Goal: Task Accomplishment & Management: Manage account settings

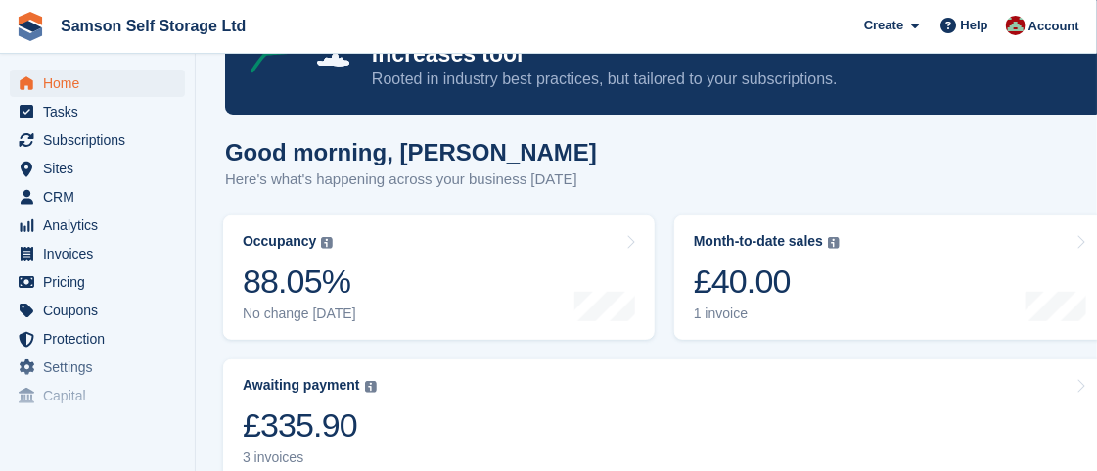
scroll to position [147, 0]
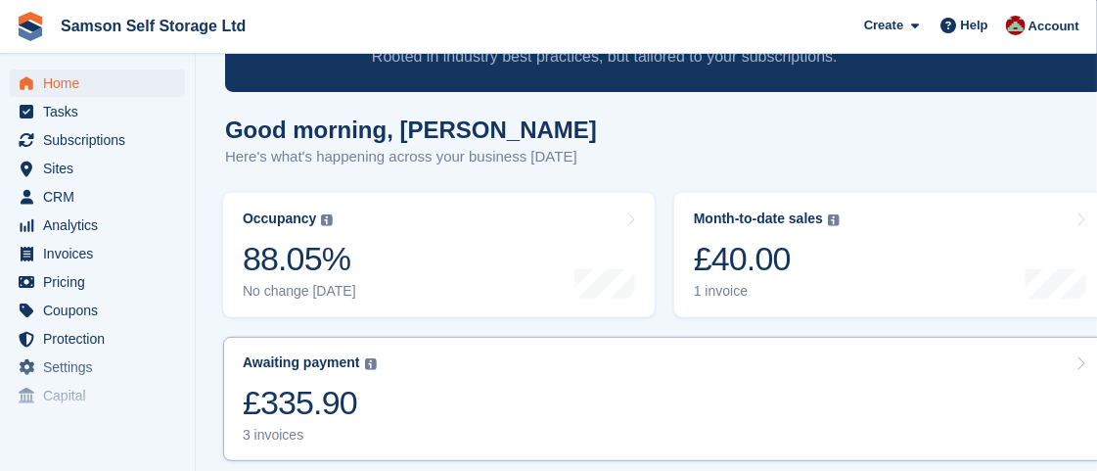
click at [976, 439] on link "Awaiting payment The total outstanding balance on all open invoices. £335.90 3 …" at bounding box center [664, 399] width 883 height 124
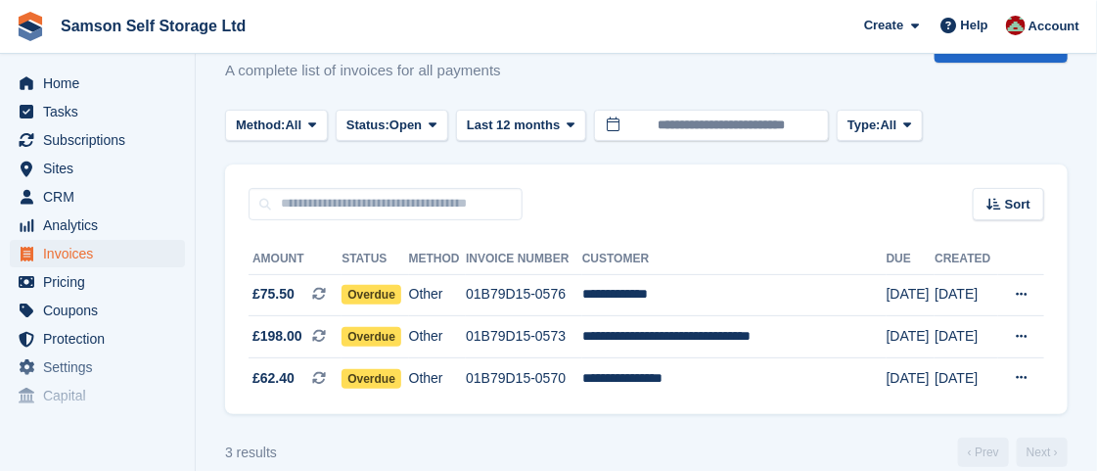
scroll to position [78, 0]
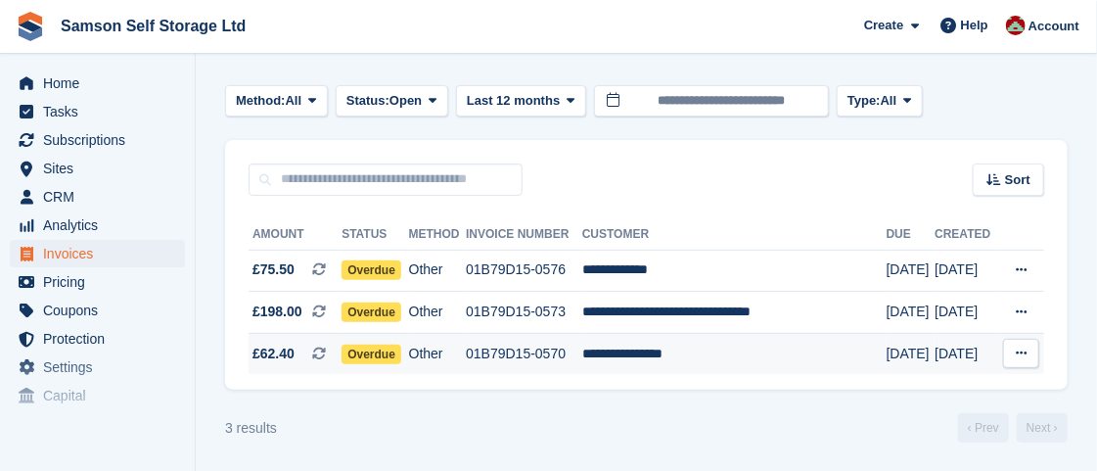
click at [700, 348] on td "**********" at bounding box center [734, 353] width 304 height 41
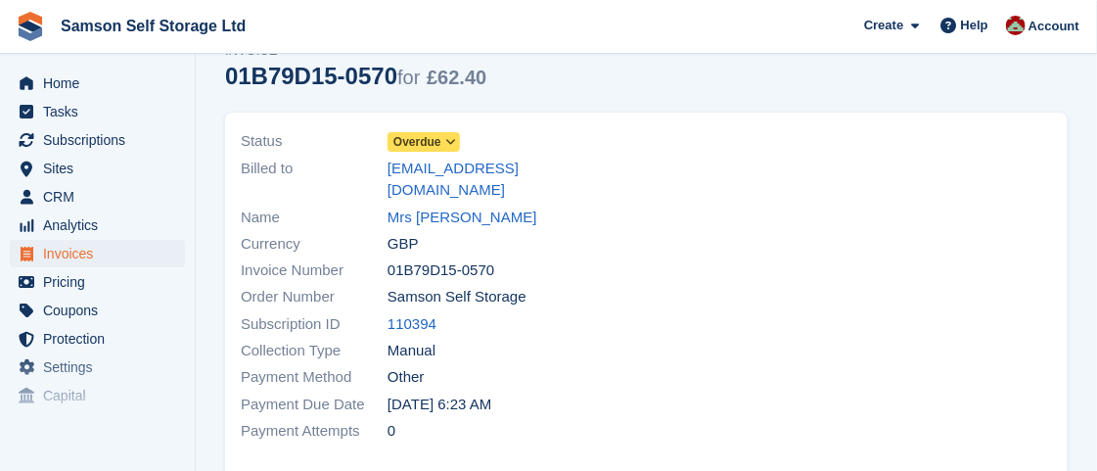
scroll to position [86, 0]
click at [93, 137] on span "Subscriptions" at bounding box center [101, 139] width 117 height 27
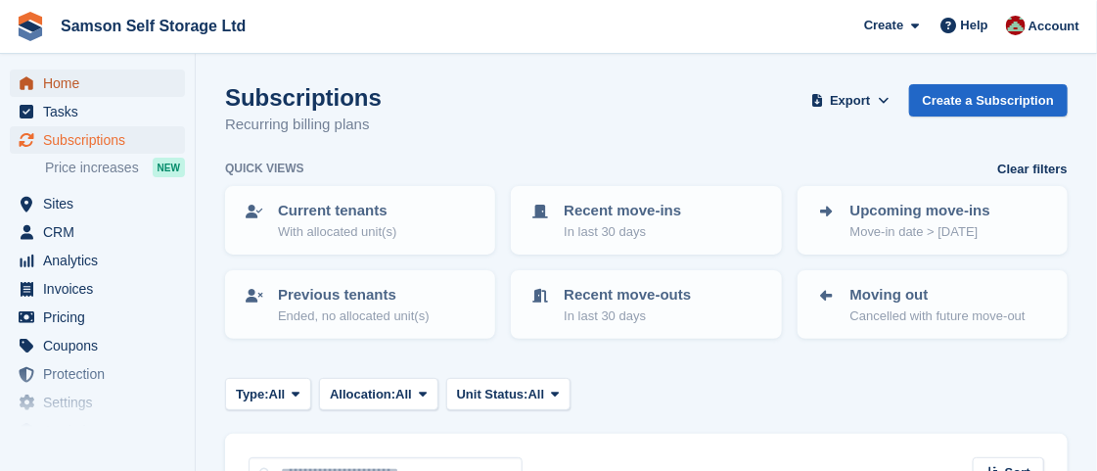
click at [51, 88] on span "Home" at bounding box center [101, 82] width 117 height 27
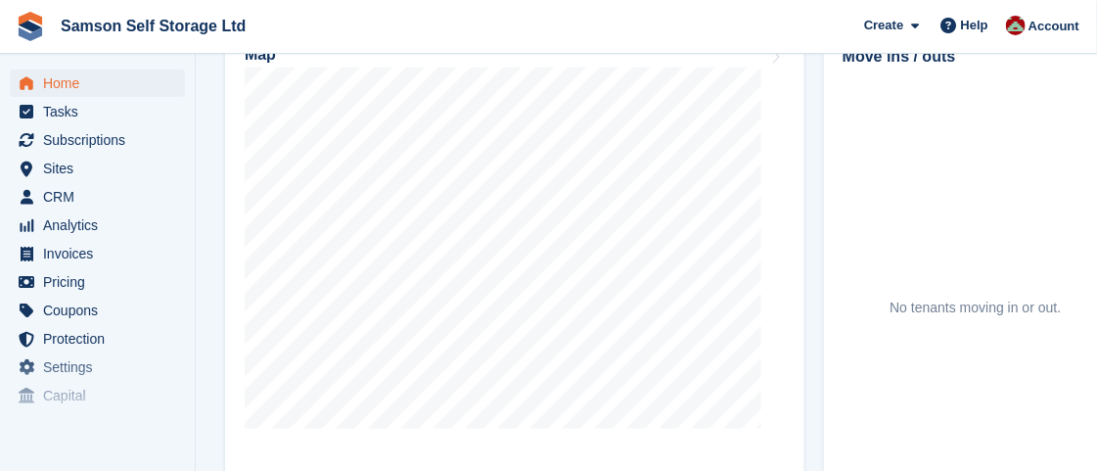
scroll to position [782, 0]
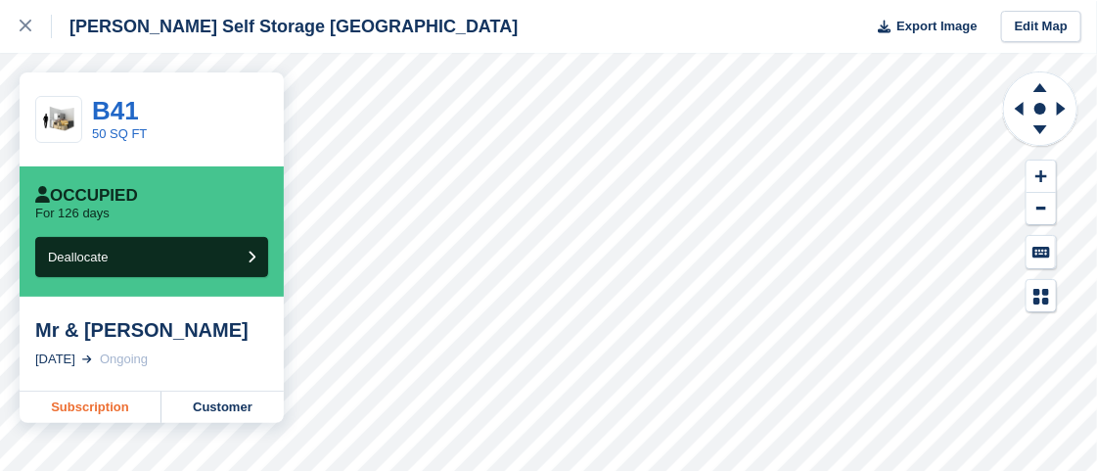
click at [109, 411] on link "Subscription" at bounding box center [91, 406] width 142 height 31
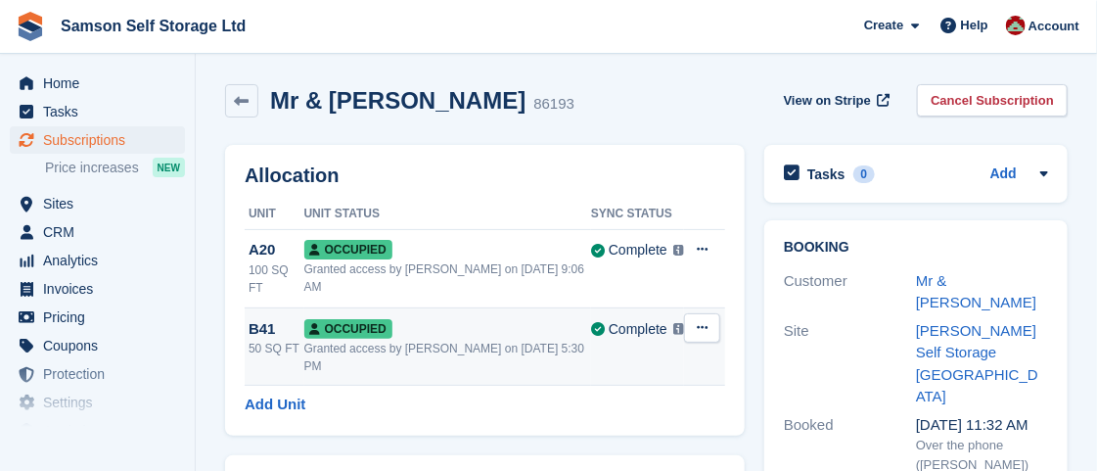
click at [710, 316] on button at bounding box center [702, 327] width 36 height 29
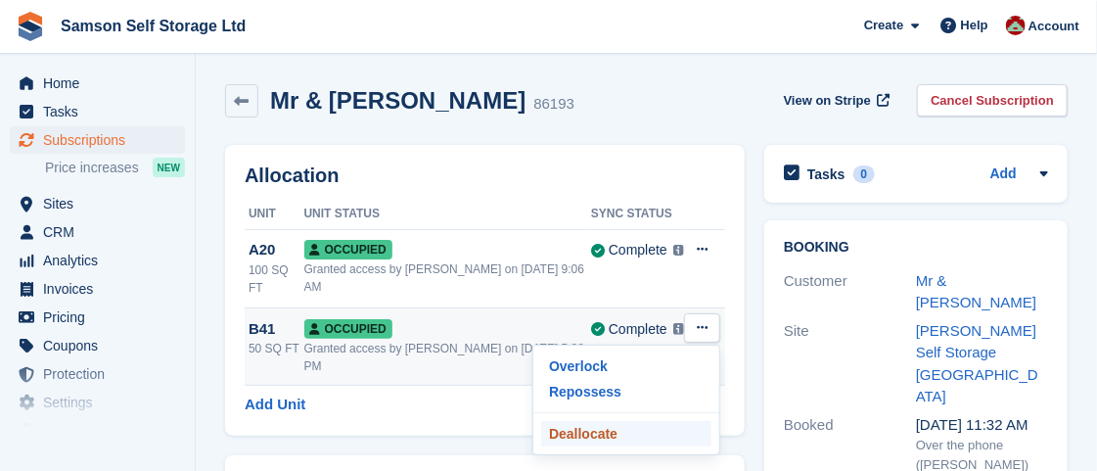
click at [572, 421] on p "Deallocate" at bounding box center [626, 433] width 170 height 25
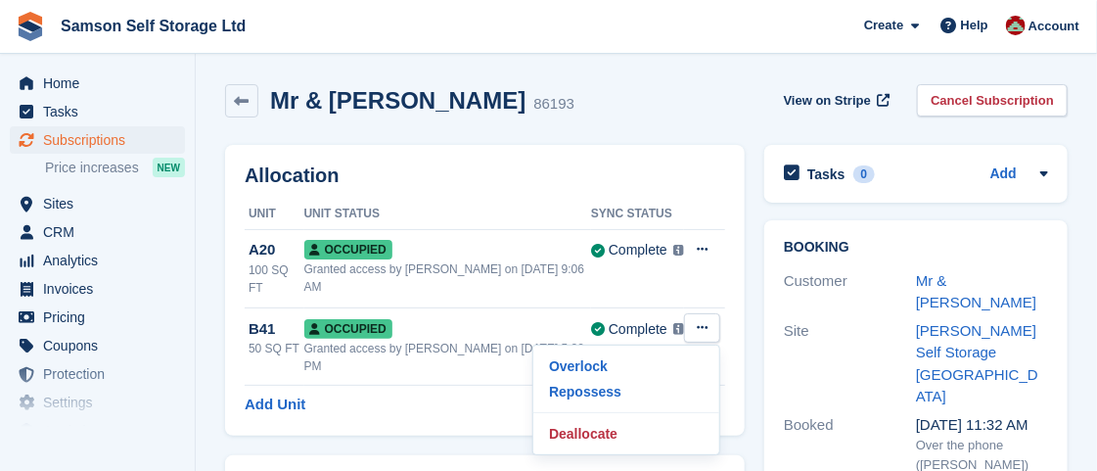
click at [218, 278] on div "Allocation Unit Unit Status Sync Status A20 100 SQ FT Occupied Granted access b…" at bounding box center [484, 290] width 539 height 310
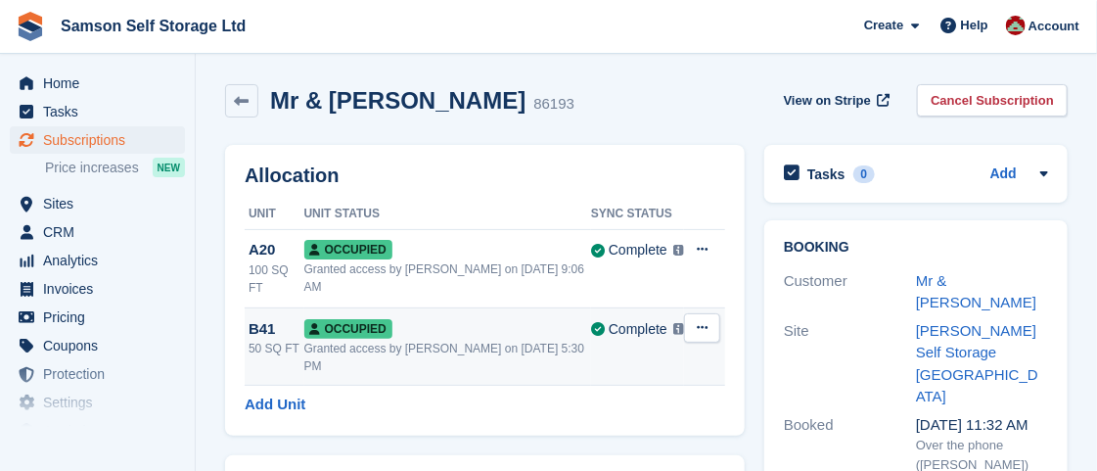
click at [345, 319] on span "Occupied" at bounding box center [348, 329] width 88 height 20
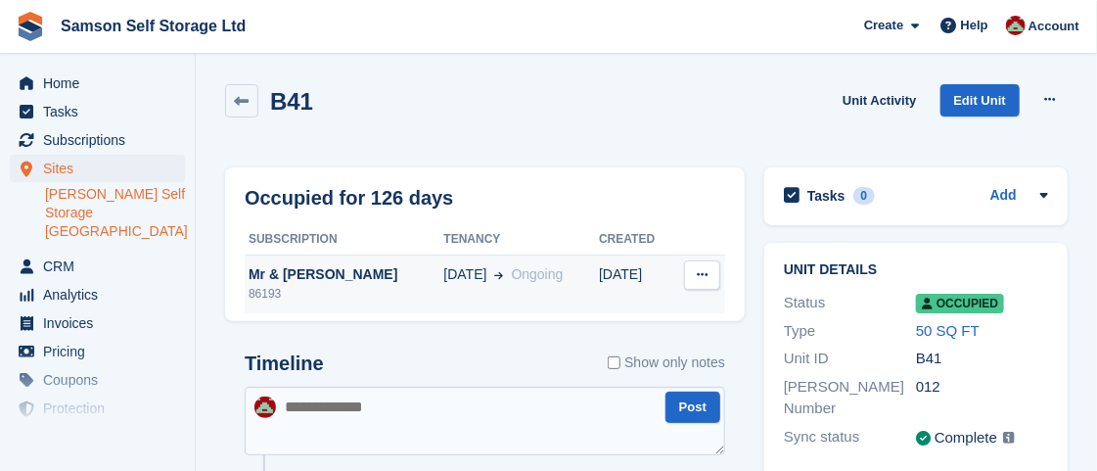
click at [696, 276] on button at bounding box center [702, 274] width 36 height 29
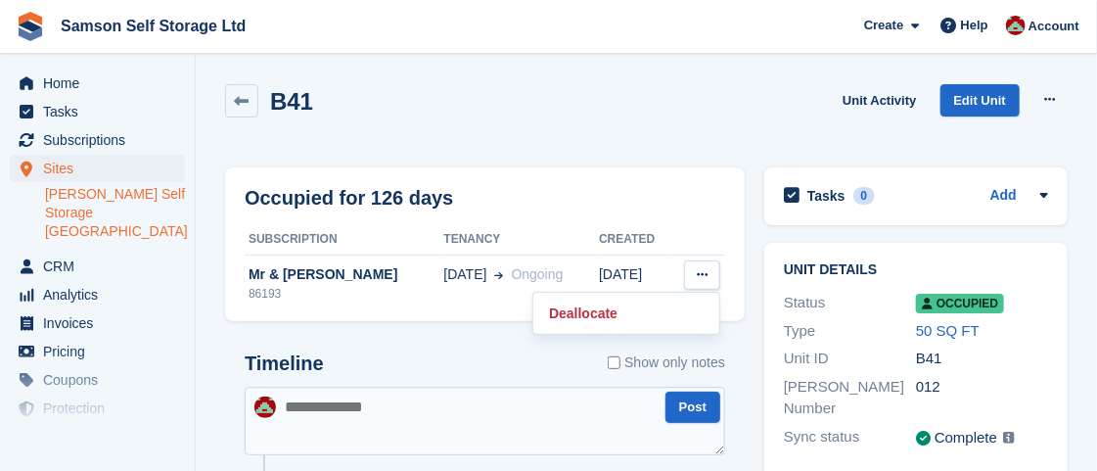
click at [759, 134] on div "B41 Unit Activity Edit Unit Overlock Repossess Deallocate" at bounding box center [646, 112] width 843 height 56
click at [99, 142] on span "Subscriptions" at bounding box center [101, 139] width 117 height 27
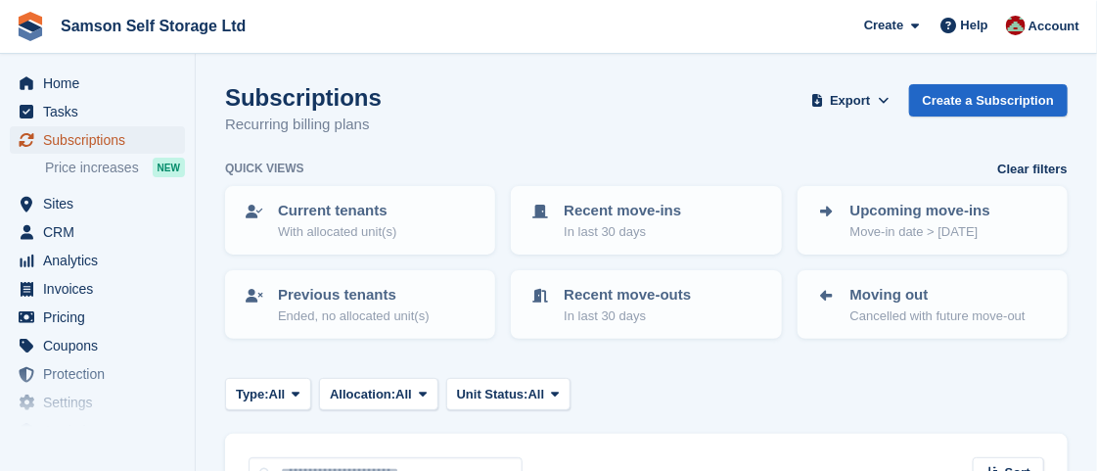
click at [62, 138] on span "Subscriptions" at bounding box center [101, 139] width 117 height 27
click at [71, 84] on span "Home" at bounding box center [101, 82] width 117 height 27
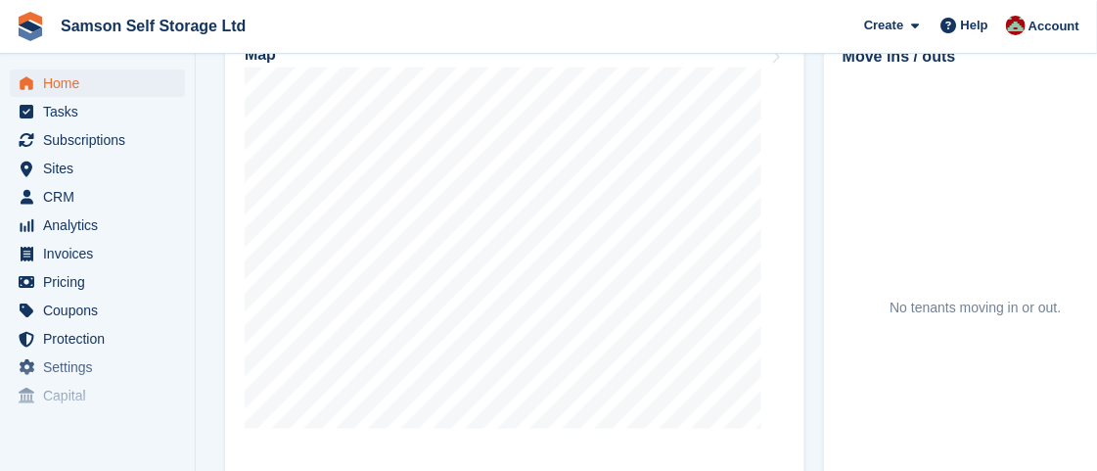
scroll to position [782, 0]
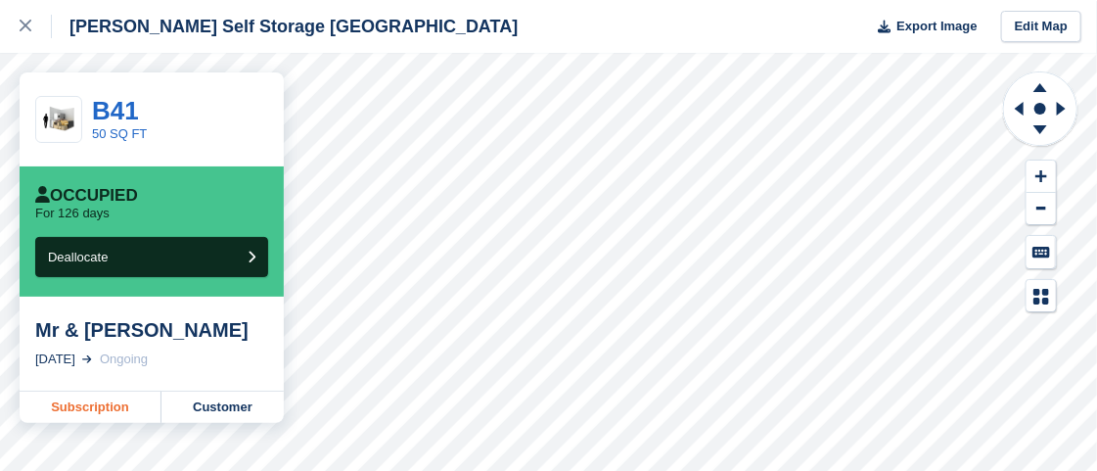
click at [131, 416] on link "Subscription" at bounding box center [91, 406] width 142 height 31
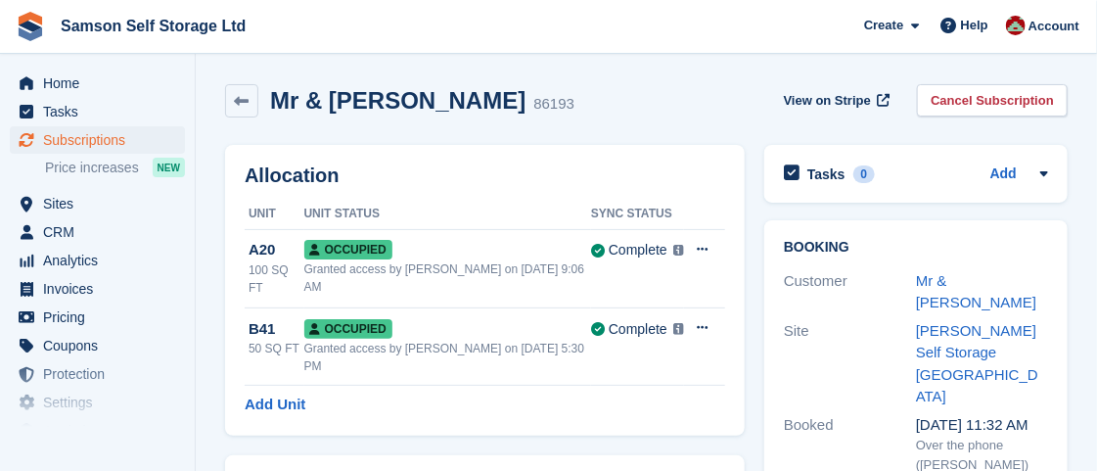
click at [968, 320] on div "[PERSON_NAME] Self Storage [GEOGRAPHIC_DATA]" at bounding box center [982, 364] width 132 height 88
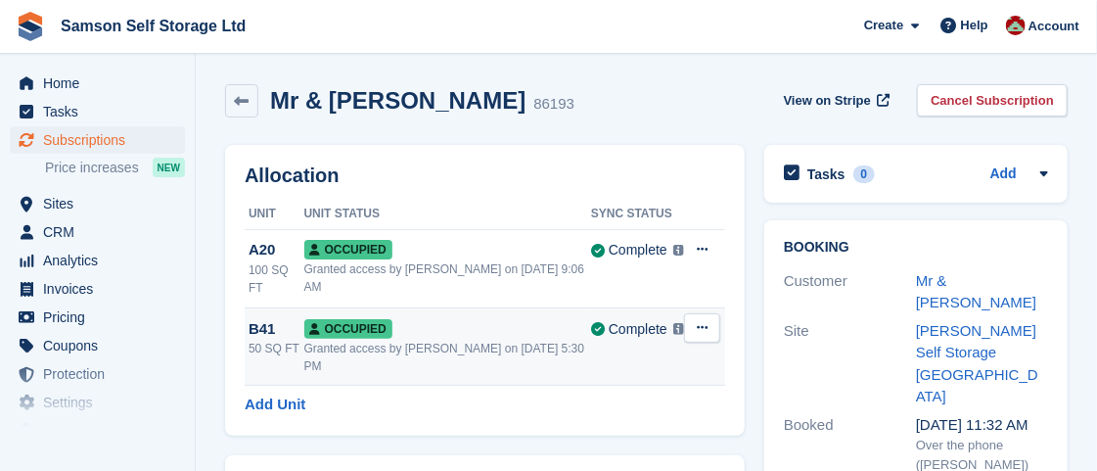
click at [345, 340] on div "Granted access by Ian on 28th May, 5:30 PM" at bounding box center [447, 357] width 287 height 35
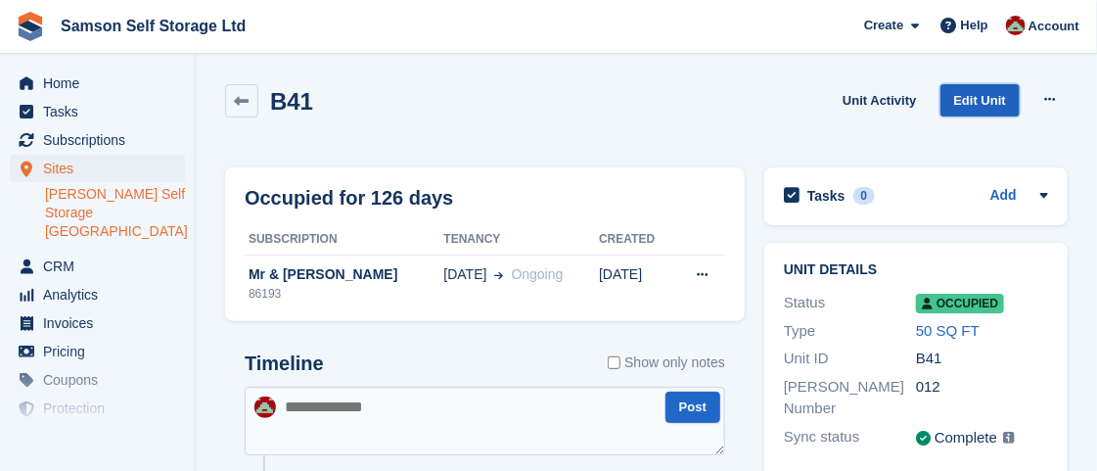
click at [1003, 100] on link "Edit Unit" at bounding box center [980, 100] width 79 height 32
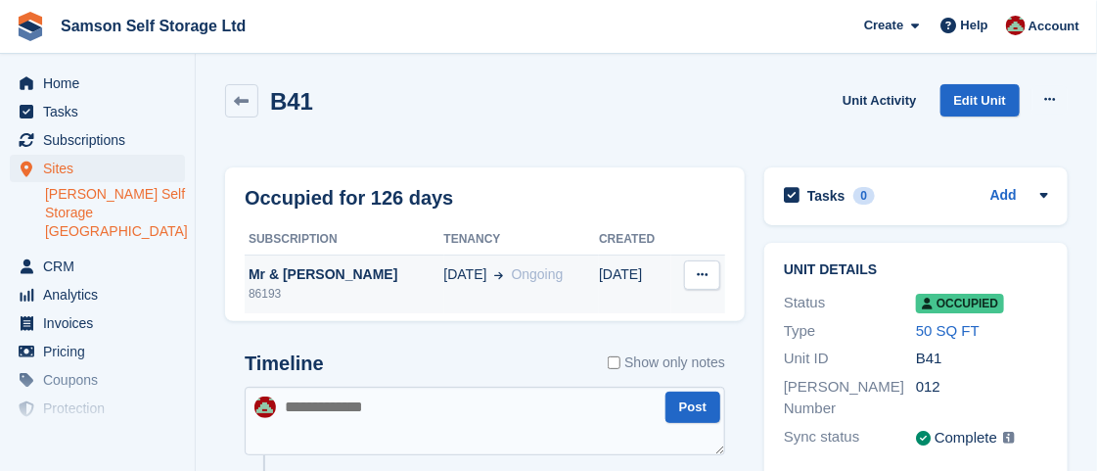
click at [712, 280] on button at bounding box center [702, 274] width 36 height 29
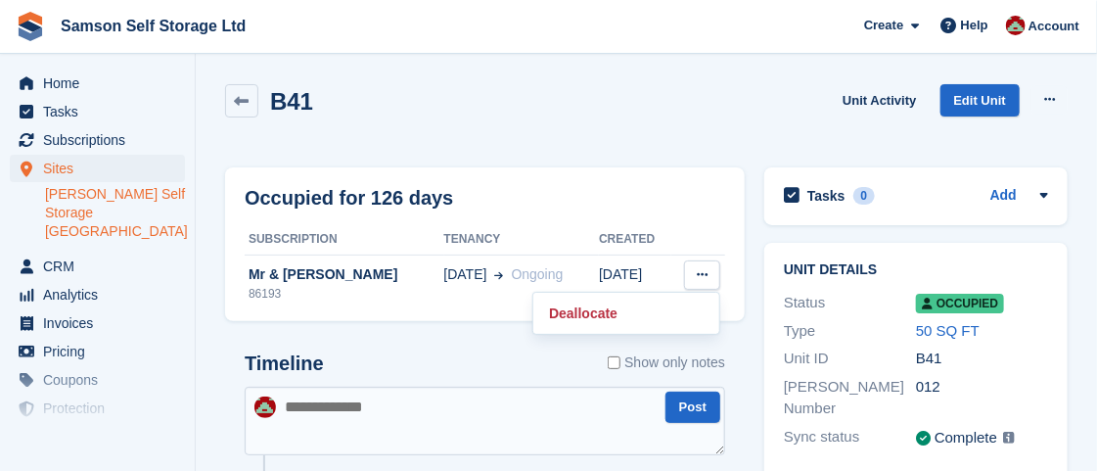
click at [704, 202] on div "Occupied for 126 days" at bounding box center [485, 197] width 481 height 29
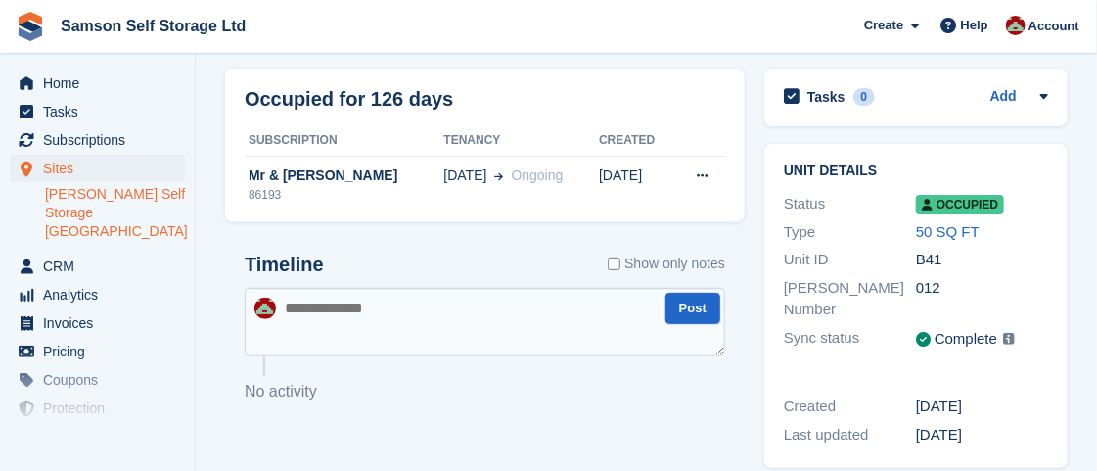
scroll to position [1, 0]
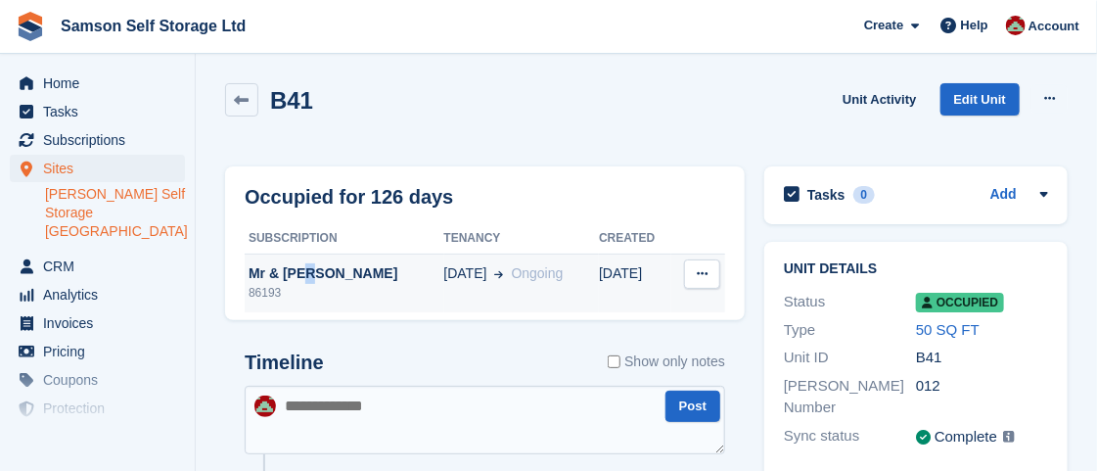
click at [311, 277] on div "Mr & [PERSON_NAME]" at bounding box center [345, 273] width 200 height 21
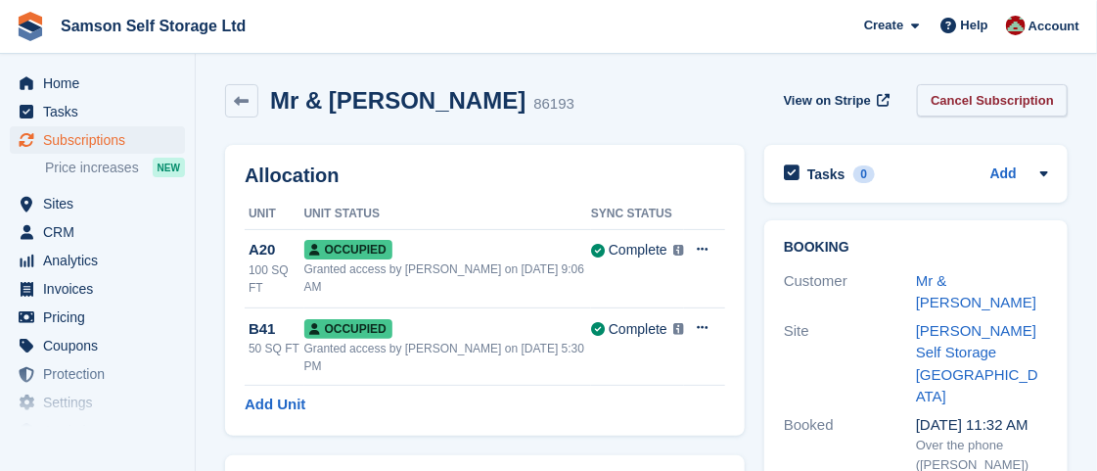
click at [984, 109] on link "Cancel Subscription" at bounding box center [992, 100] width 151 height 32
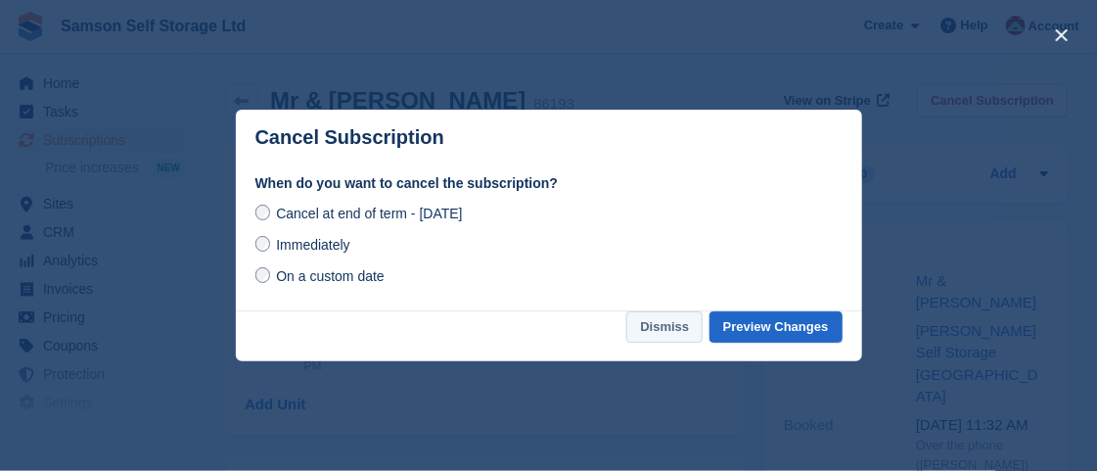
click at [668, 327] on button "Dismiss" at bounding box center [664, 327] width 76 height 32
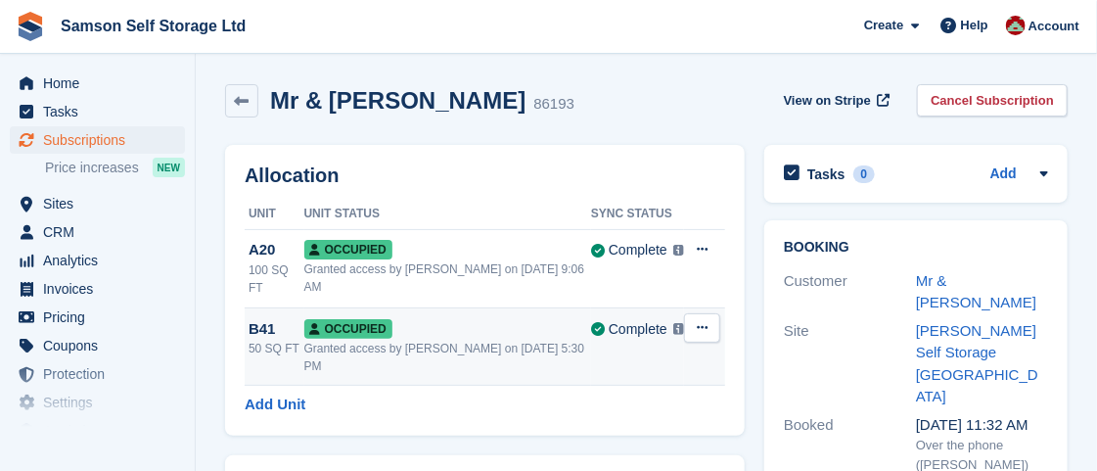
click at [364, 340] on div "Granted access by [PERSON_NAME] on [DATE] 5:30 PM" at bounding box center [447, 357] width 287 height 35
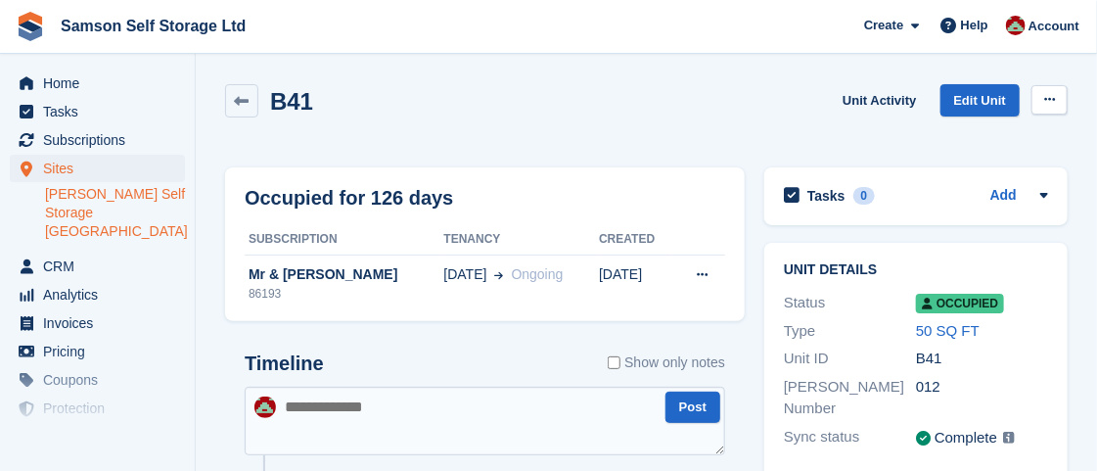
click at [1047, 97] on icon at bounding box center [1049, 99] width 11 height 13
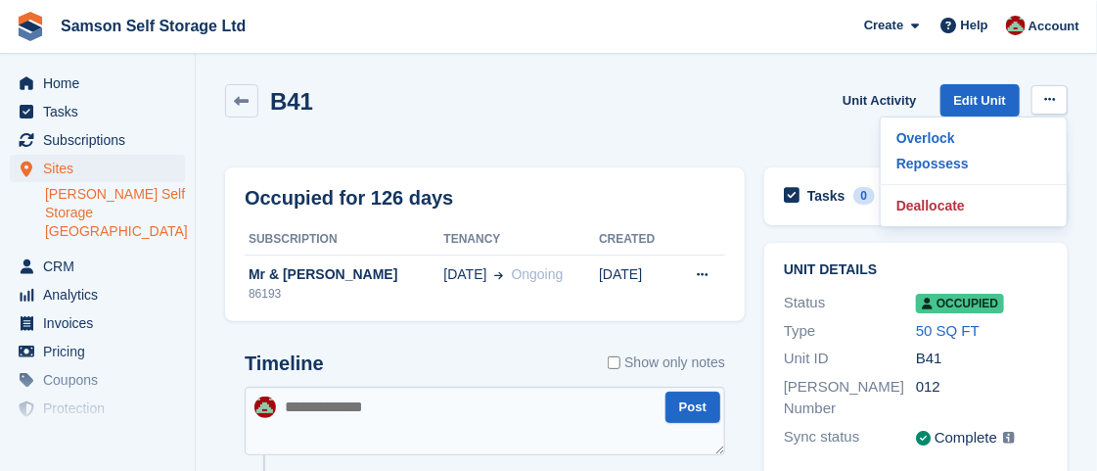
click at [628, 174] on div "Occupied for 126 days Subscription Tenancy Created Mr & Mrs Wood 86193 29 May O…" at bounding box center [485, 244] width 520 height 155
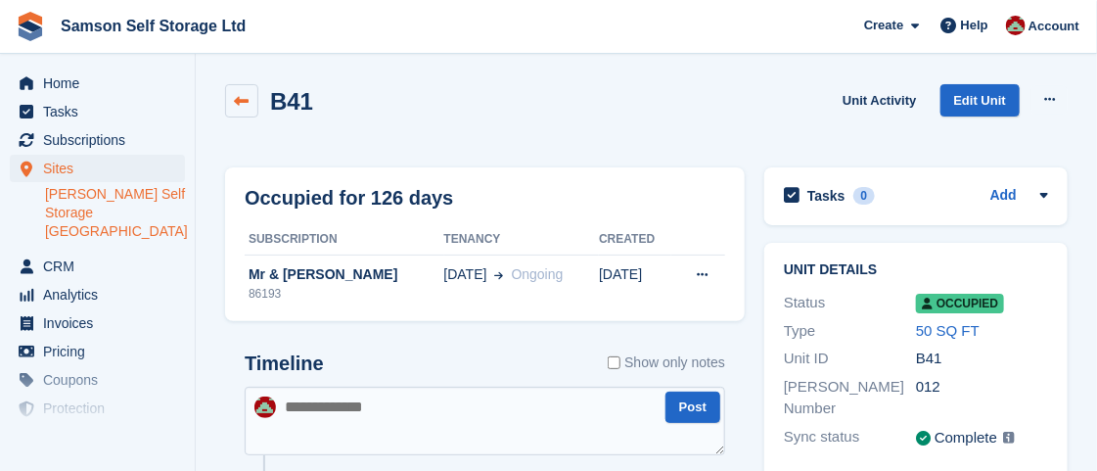
click at [239, 98] on icon at bounding box center [242, 101] width 15 height 15
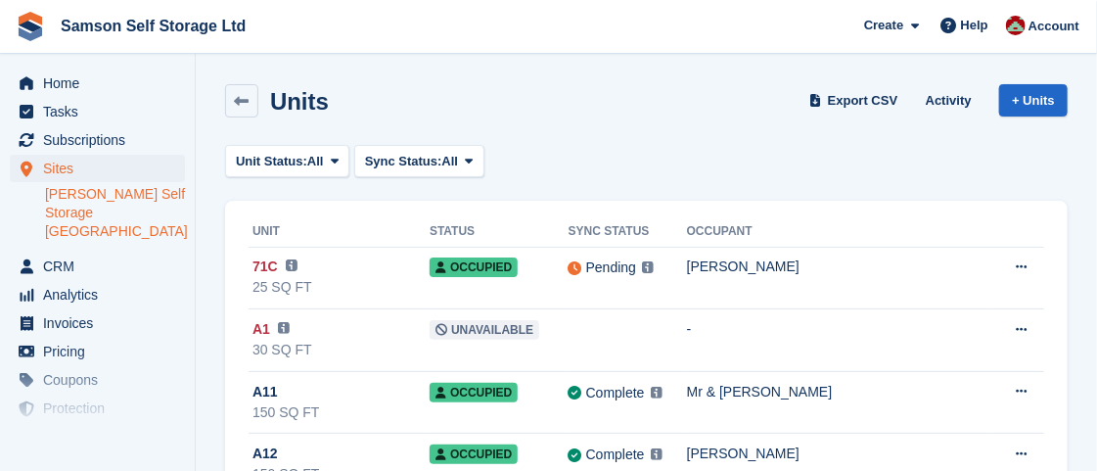
click at [280, 95] on h2 "Units" at bounding box center [299, 101] width 59 height 26
click at [244, 100] on icon at bounding box center [242, 101] width 15 height 15
